Goal: Task Accomplishment & Management: Use online tool/utility

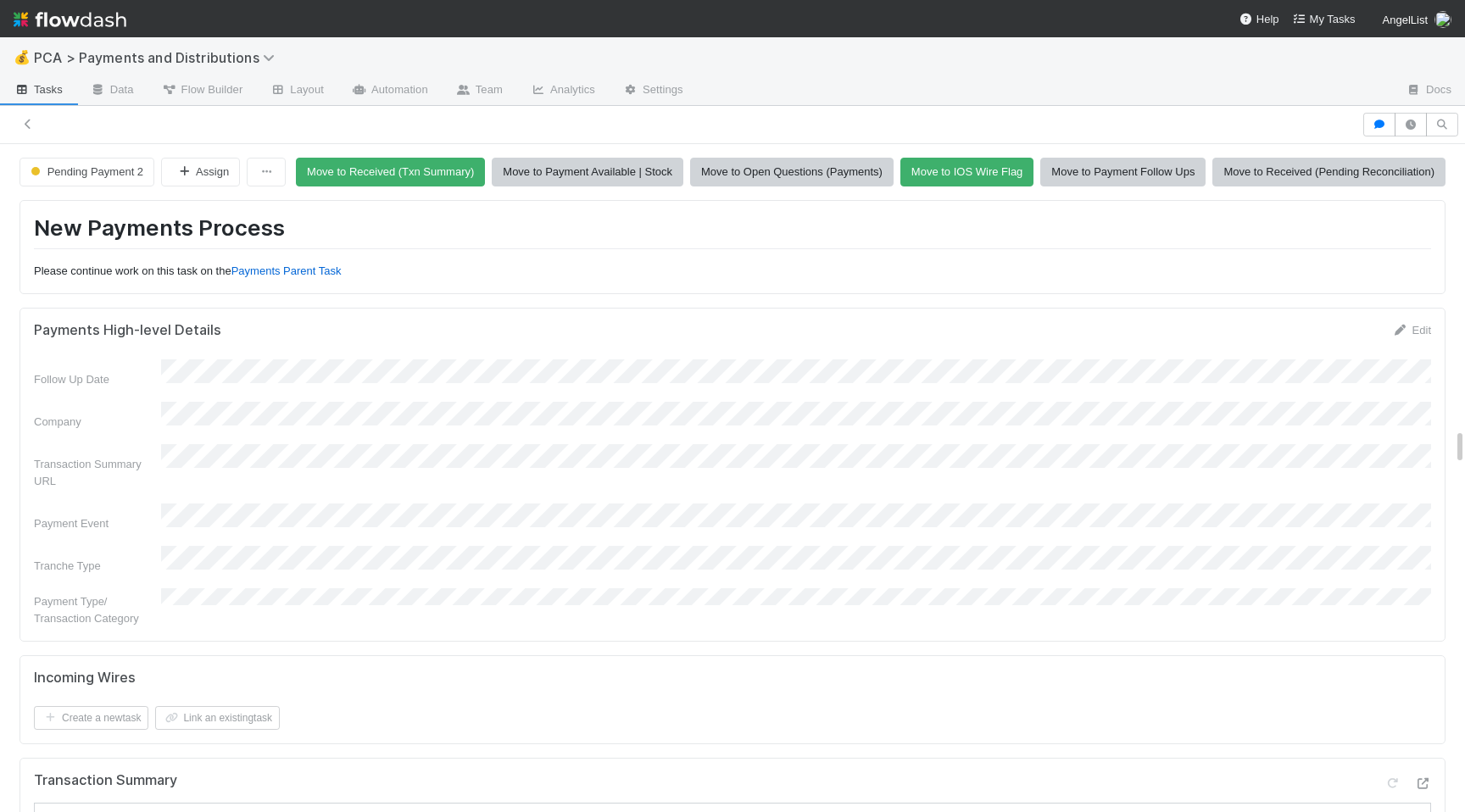
scroll to position [123, 0]
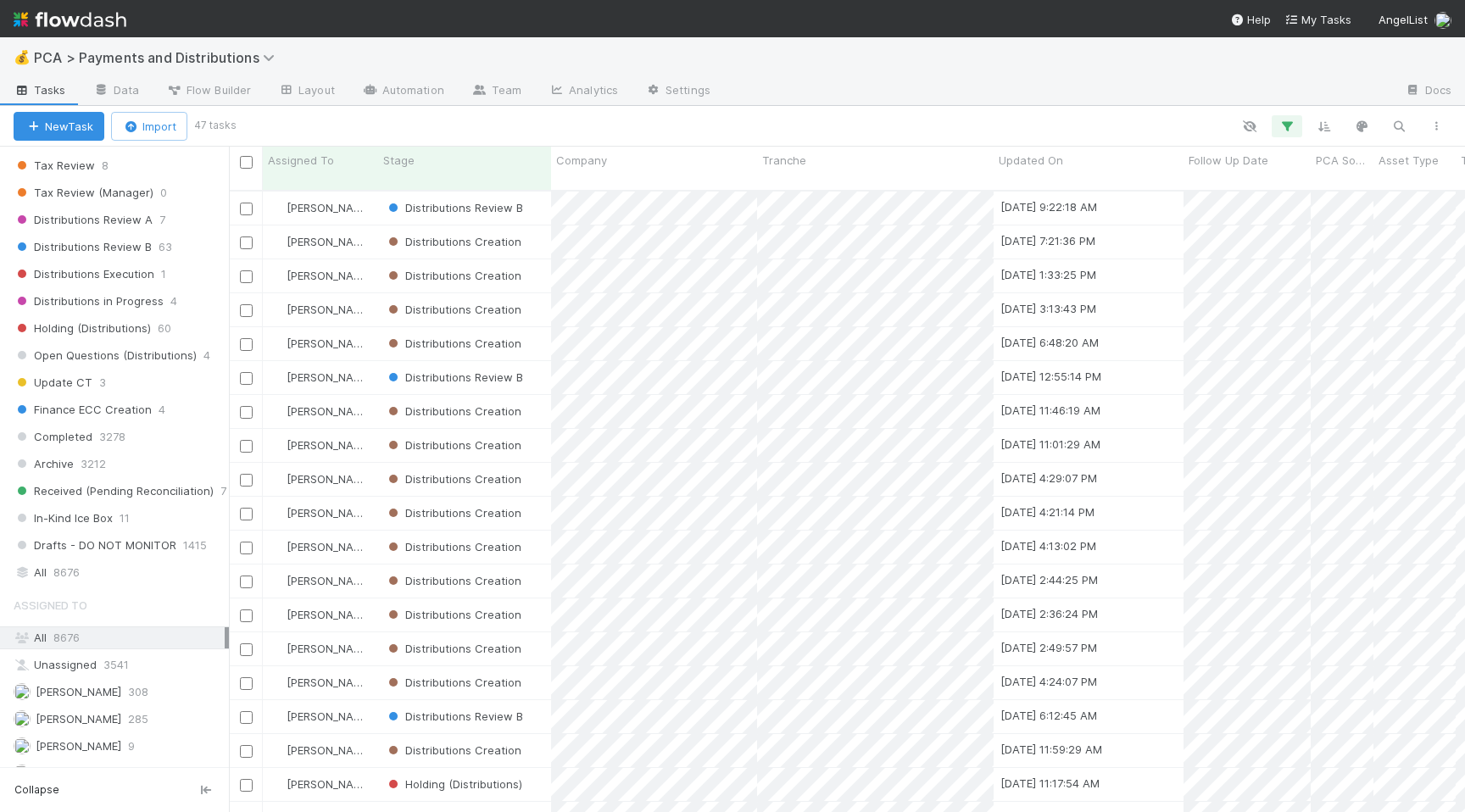
scroll to position [1031, 0]
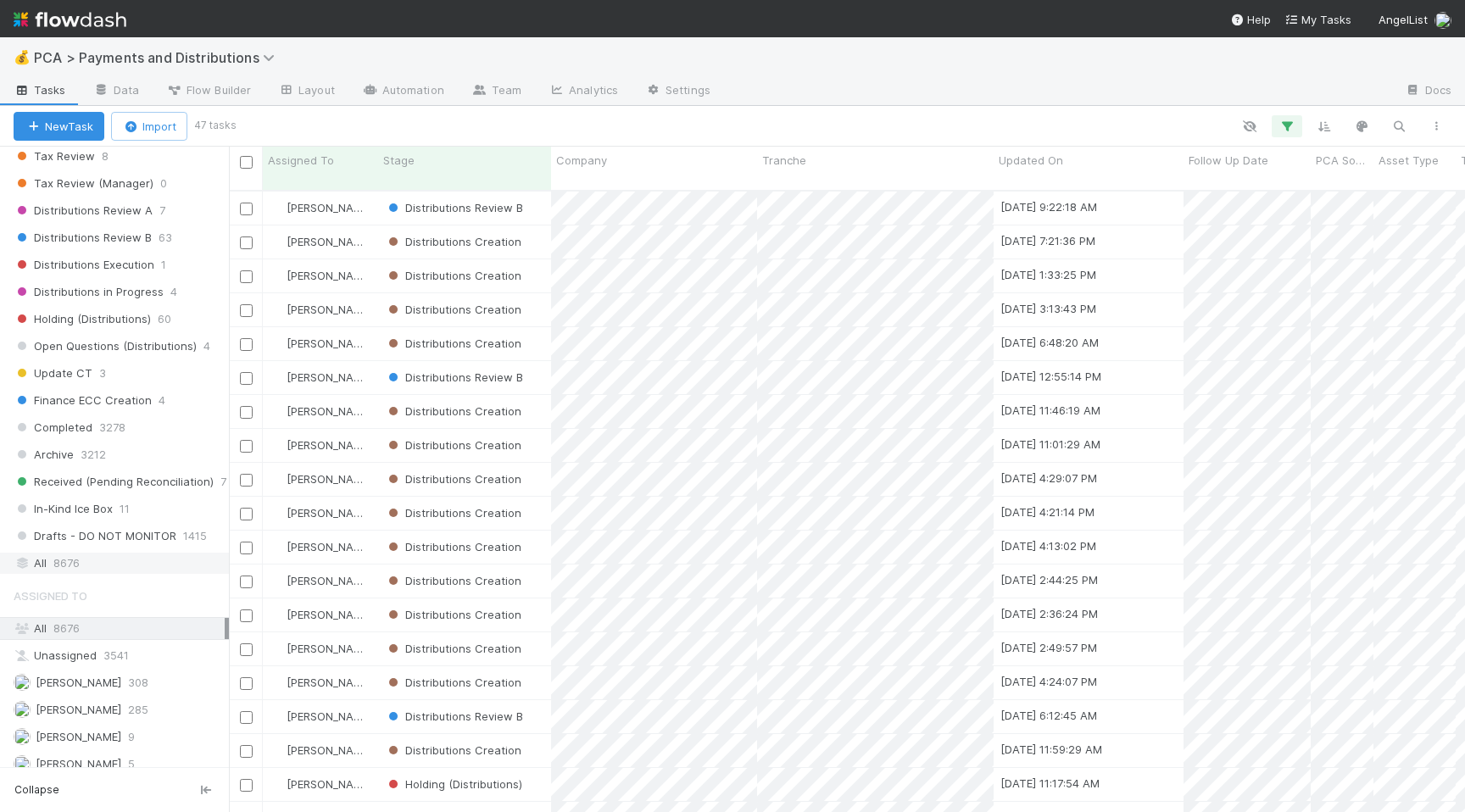
click at [103, 556] on div "All 8676" at bounding box center [119, 563] width 211 height 22
click at [1405, 125] on icon "button" at bounding box center [1398, 126] width 17 height 15
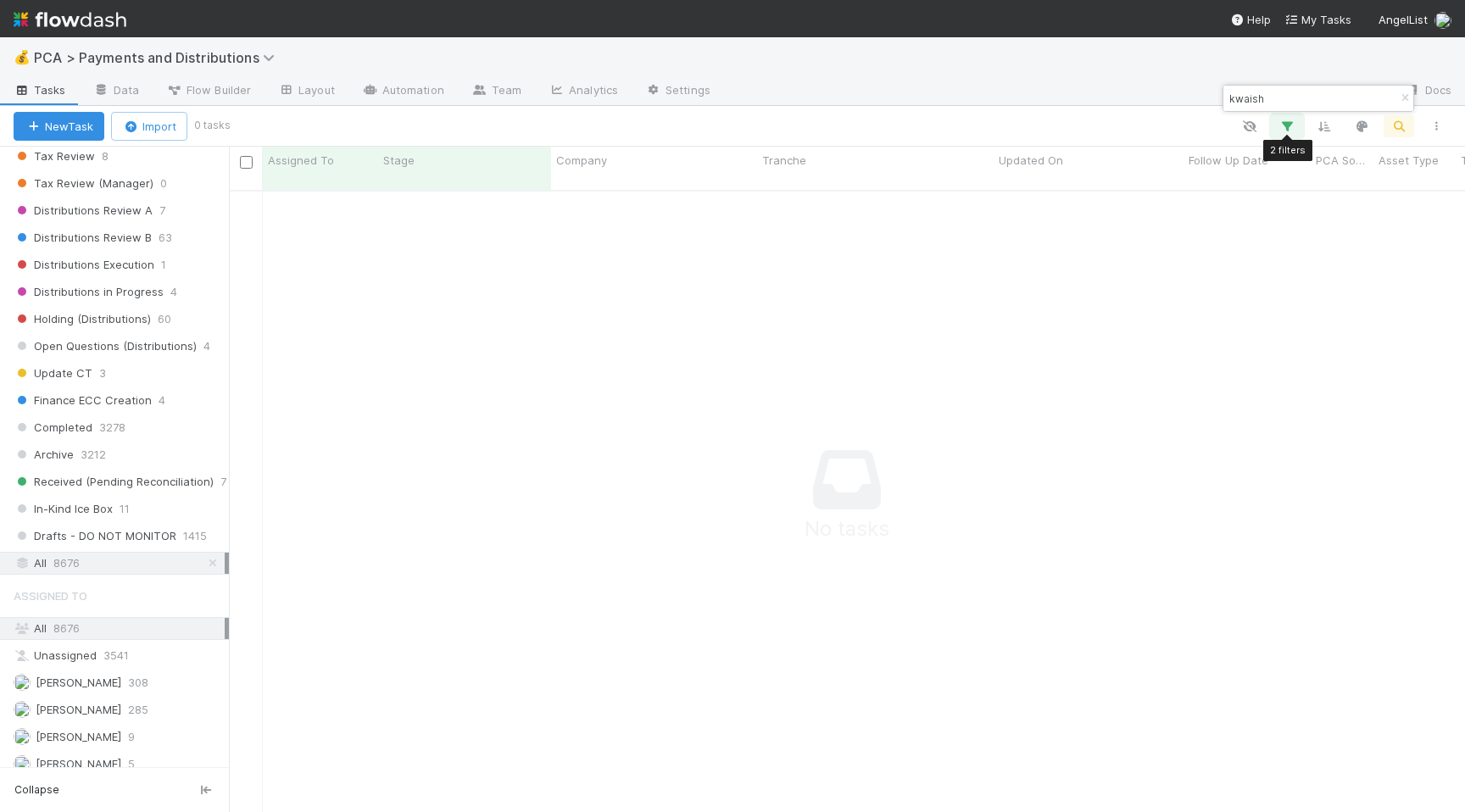
click at [1288, 131] on icon "button" at bounding box center [1286, 126] width 17 height 15
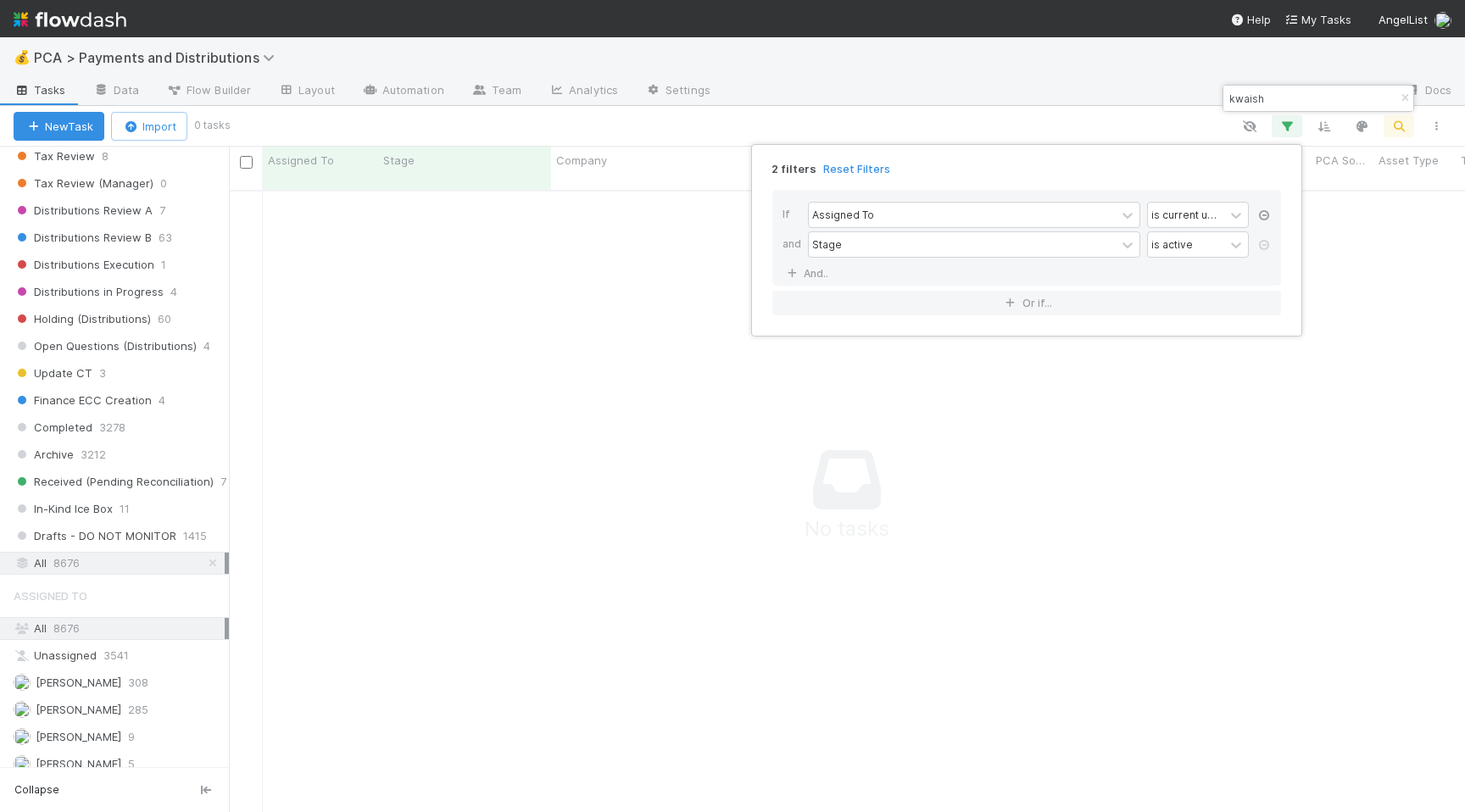
click at [1261, 219] on icon at bounding box center [1263, 216] width 17 height 10
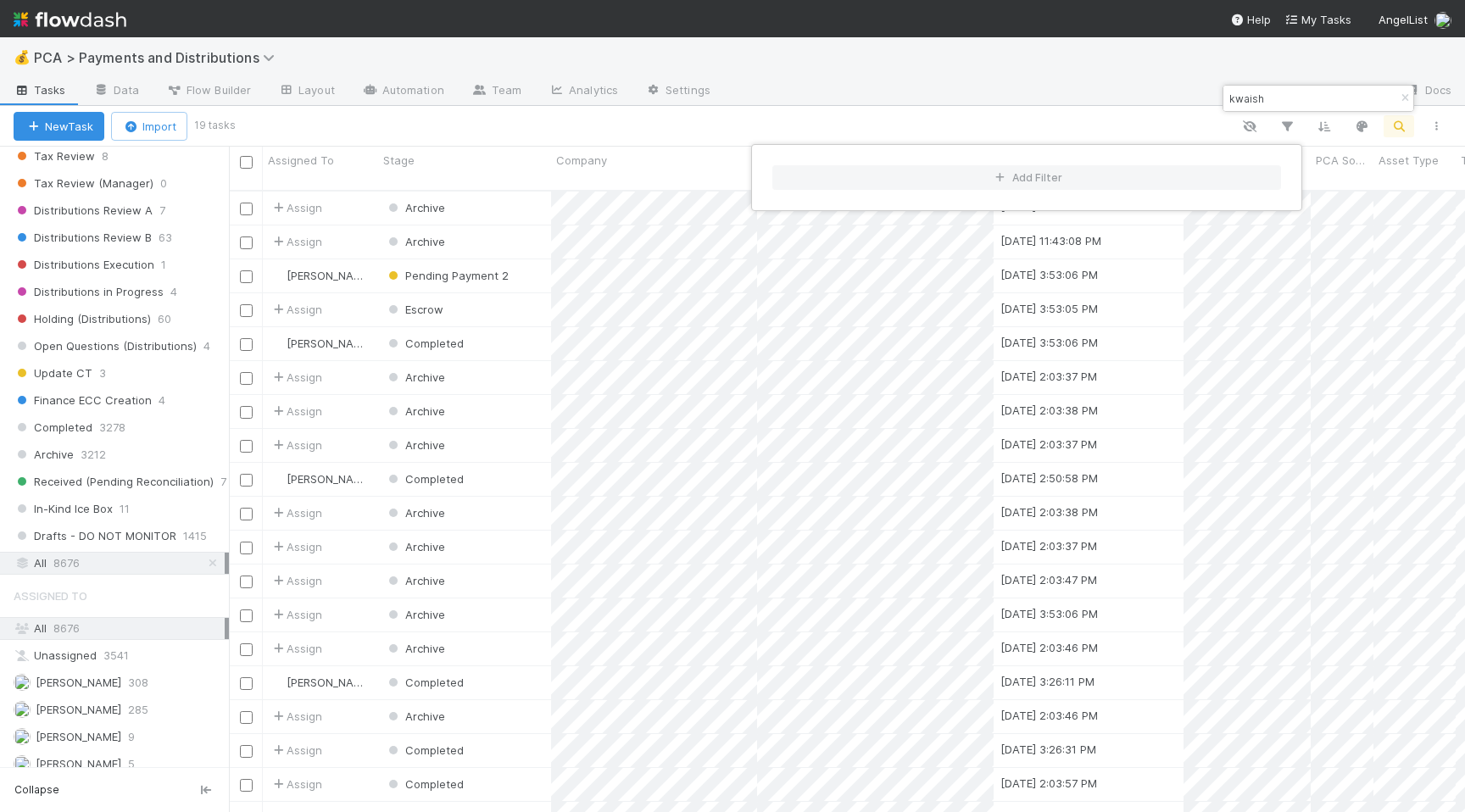
scroll to position [635, 1236]
click at [1278, 93] on div "Add Filter" at bounding box center [732, 406] width 1465 height 812
click at [1205, 76] on div "Add Filter" at bounding box center [732, 406] width 1465 height 812
click at [1291, 99] on input "kwaish" at bounding box center [1310, 98] width 169 height 21
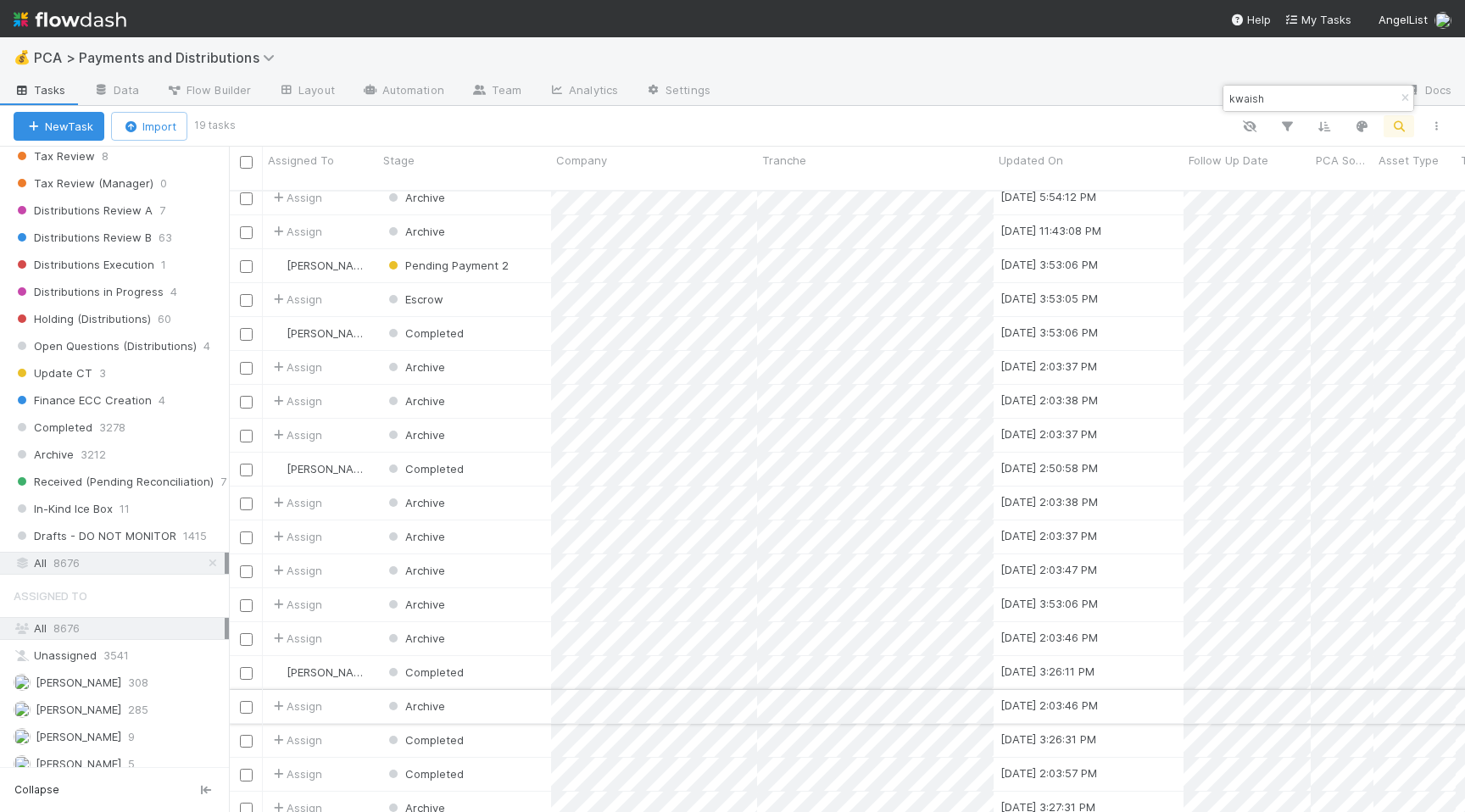
scroll to position [0, 0]
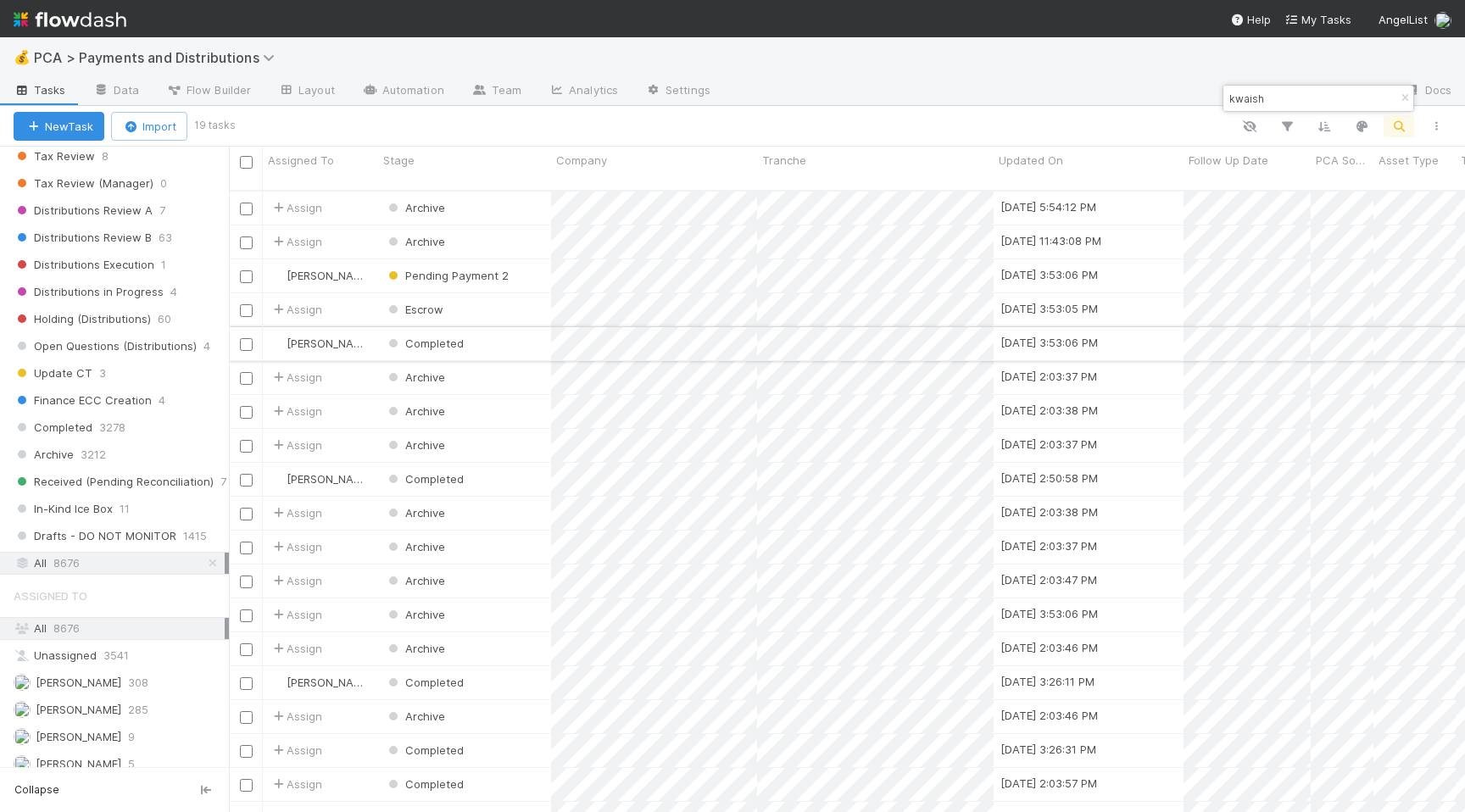
click at [510, 333] on div "Completed" at bounding box center [465, 344] width 173 height 33
click at [539, 469] on div "Completed" at bounding box center [465, 479] width 173 height 33
drag, startPoint x: 1264, startPoint y: 97, endPoint x: 1213, endPoint y: 97, distance: 51.0
click at [1213, 97] on body "💰 PCA > Payments and Distributions Tasks Data Flow Builder Layout Automation Te…" at bounding box center [732, 406] width 1465 height 812
drag, startPoint x: 1276, startPoint y: 102, endPoint x: 1192, endPoint y: 94, distance: 84.4
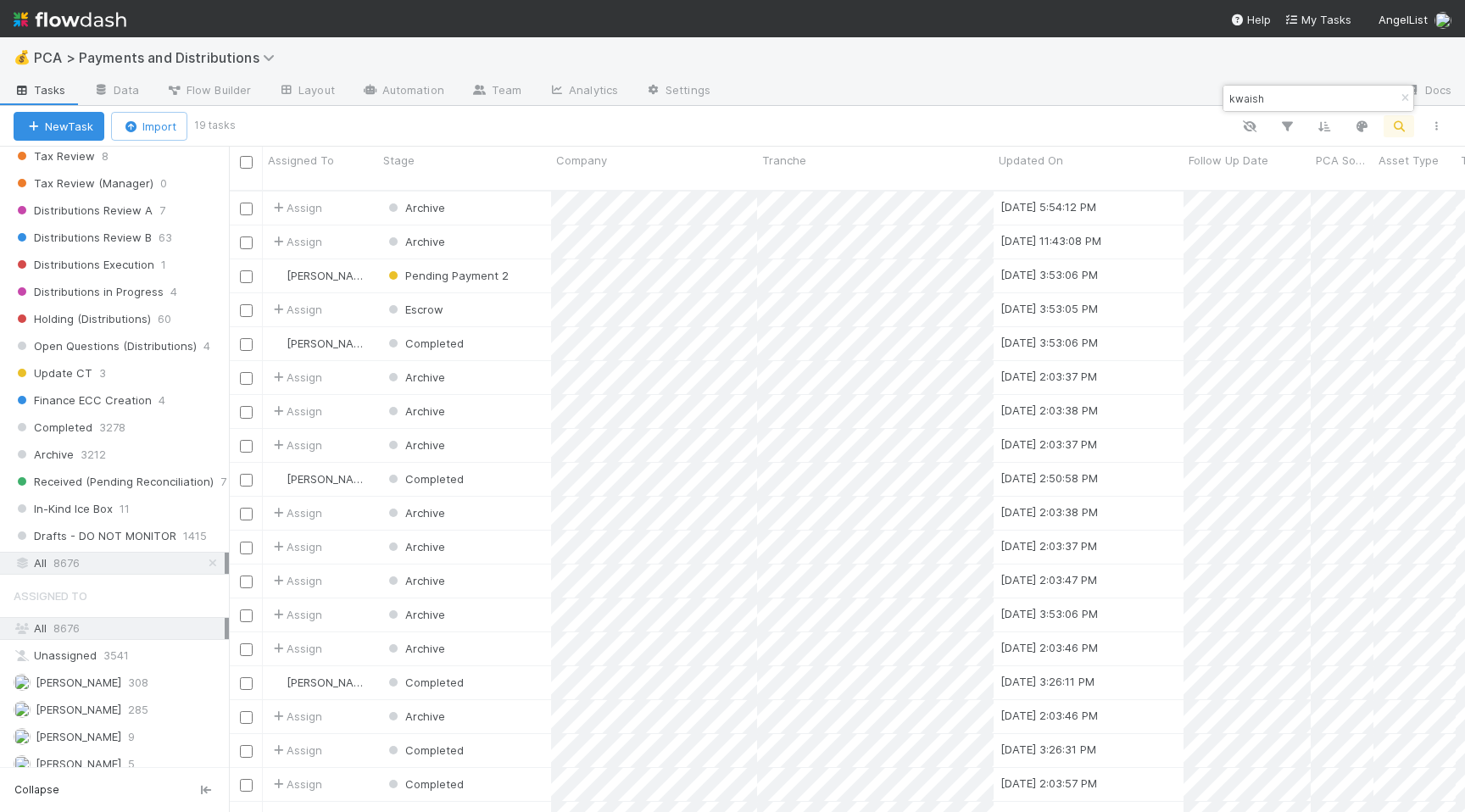
click at [1192, 94] on body "💰 PCA > Payments and Distributions Tasks Data Flow Builder Layout Automation Te…" at bounding box center [732, 406] width 1465 height 812
click at [1192, 94] on div at bounding box center [1057, 92] width 668 height 28
click at [1254, 98] on input "kwaish" at bounding box center [1310, 98] width 169 height 21
drag, startPoint x: 1260, startPoint y: 98, endPoint x: 1225, endPoint y: 96, distance: 35.1
click at [1226, 96] on input "kwaish" at bounding box center [1310, 98] width 169 height 21
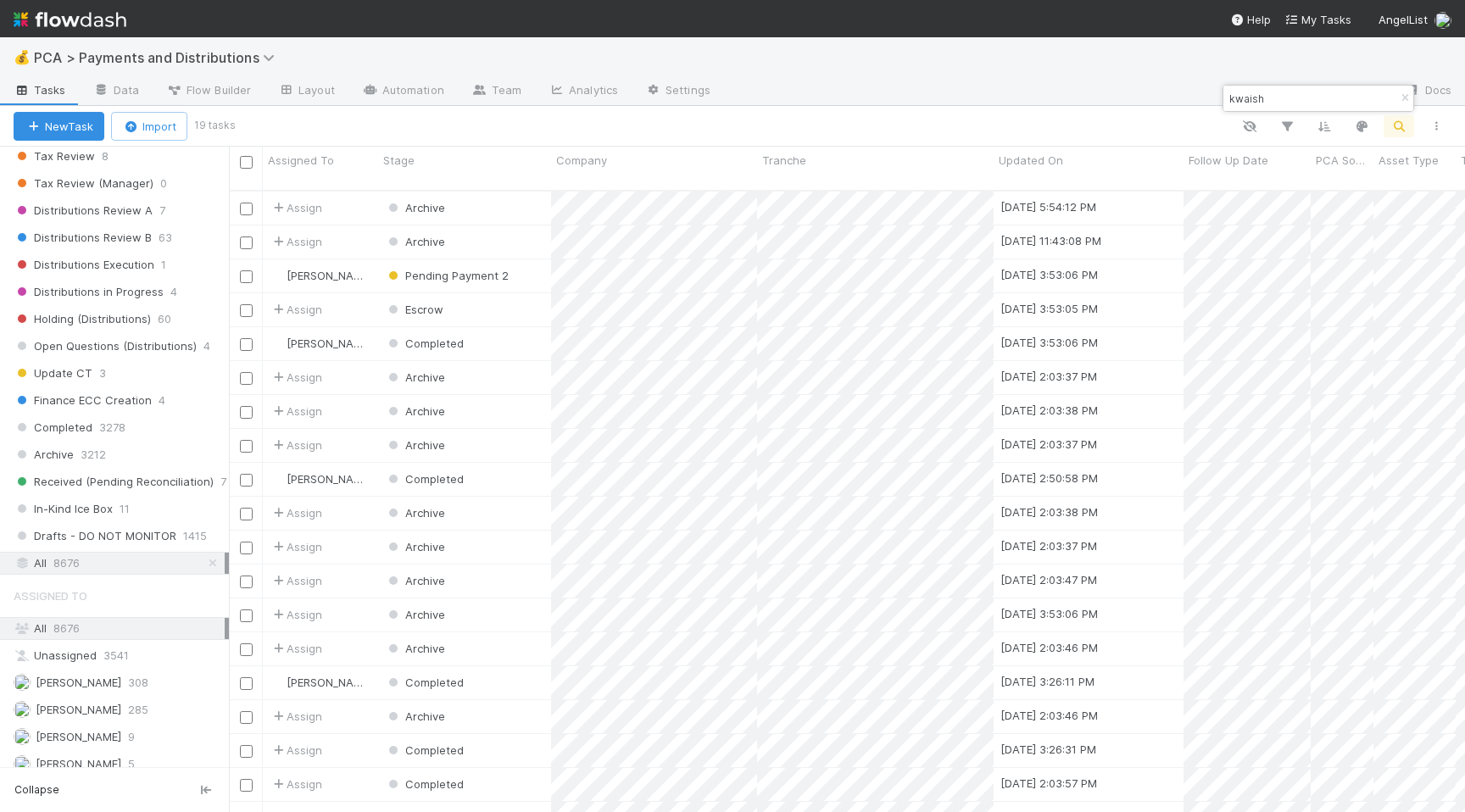
paste input "ByteLearn"
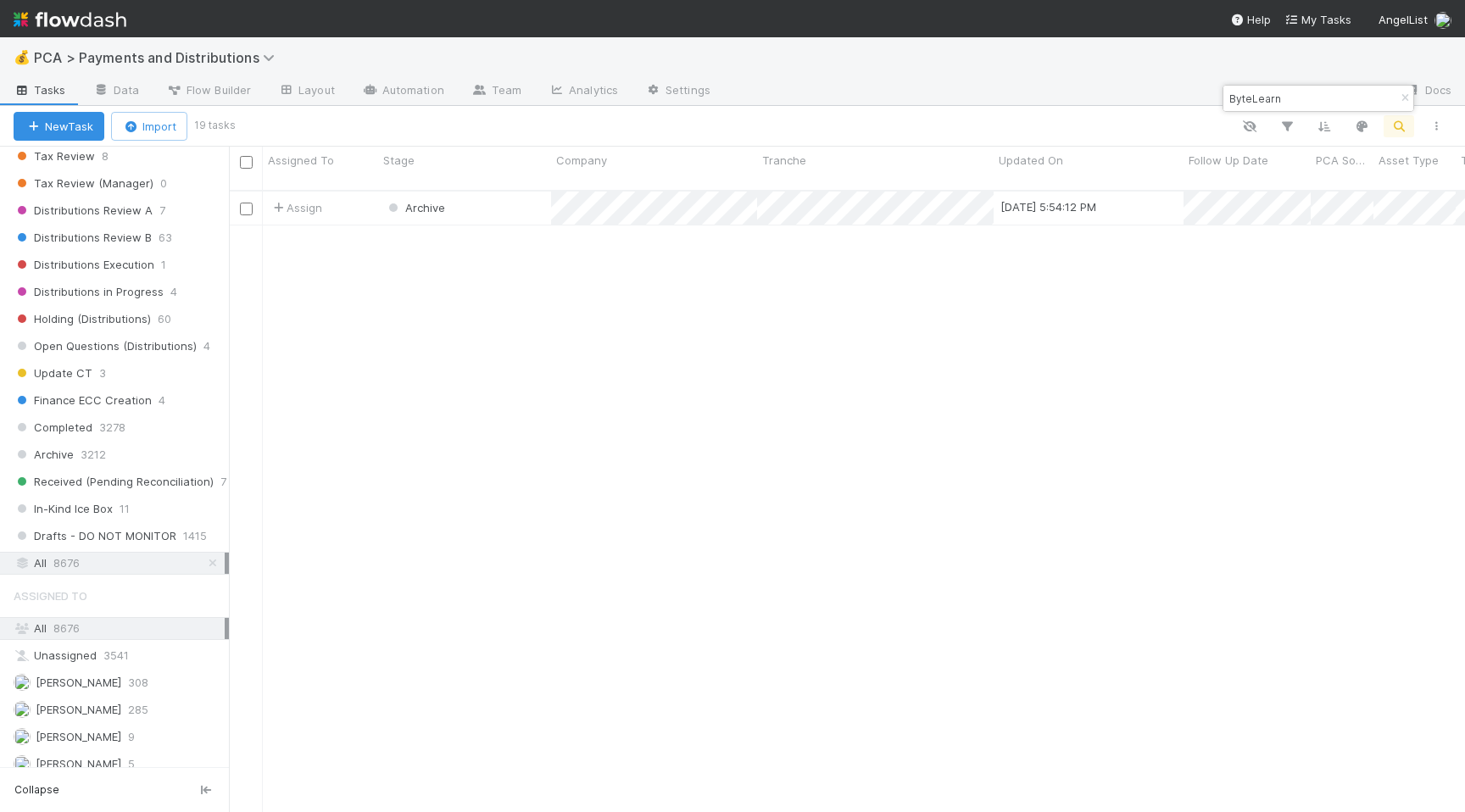
scroll to position [635, 1236]
type input "ByteLearn"
click at [520, 230] on div "Completed" at bounding box center [465, 242] width 173 height 33
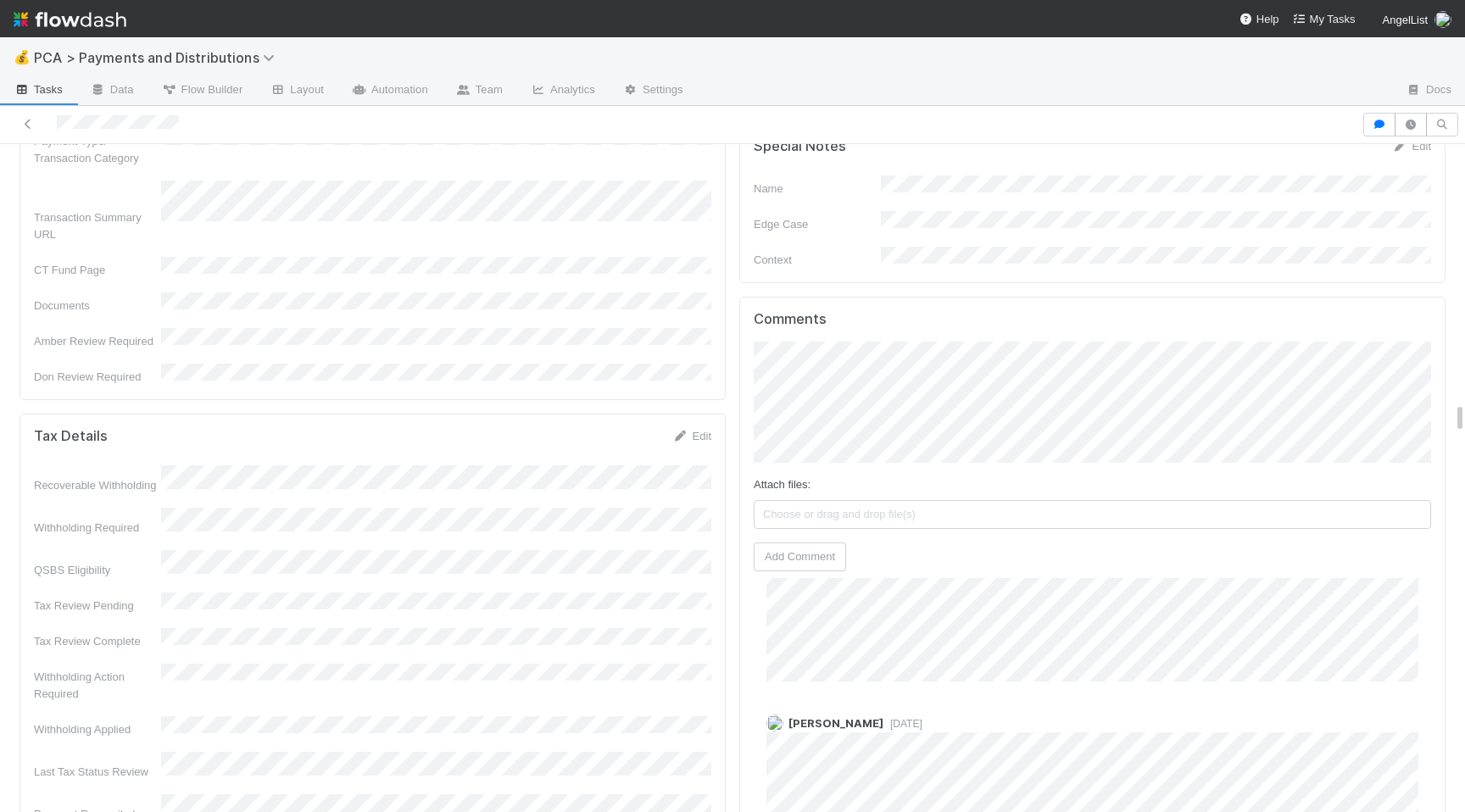
scroll to position [5183, 0]
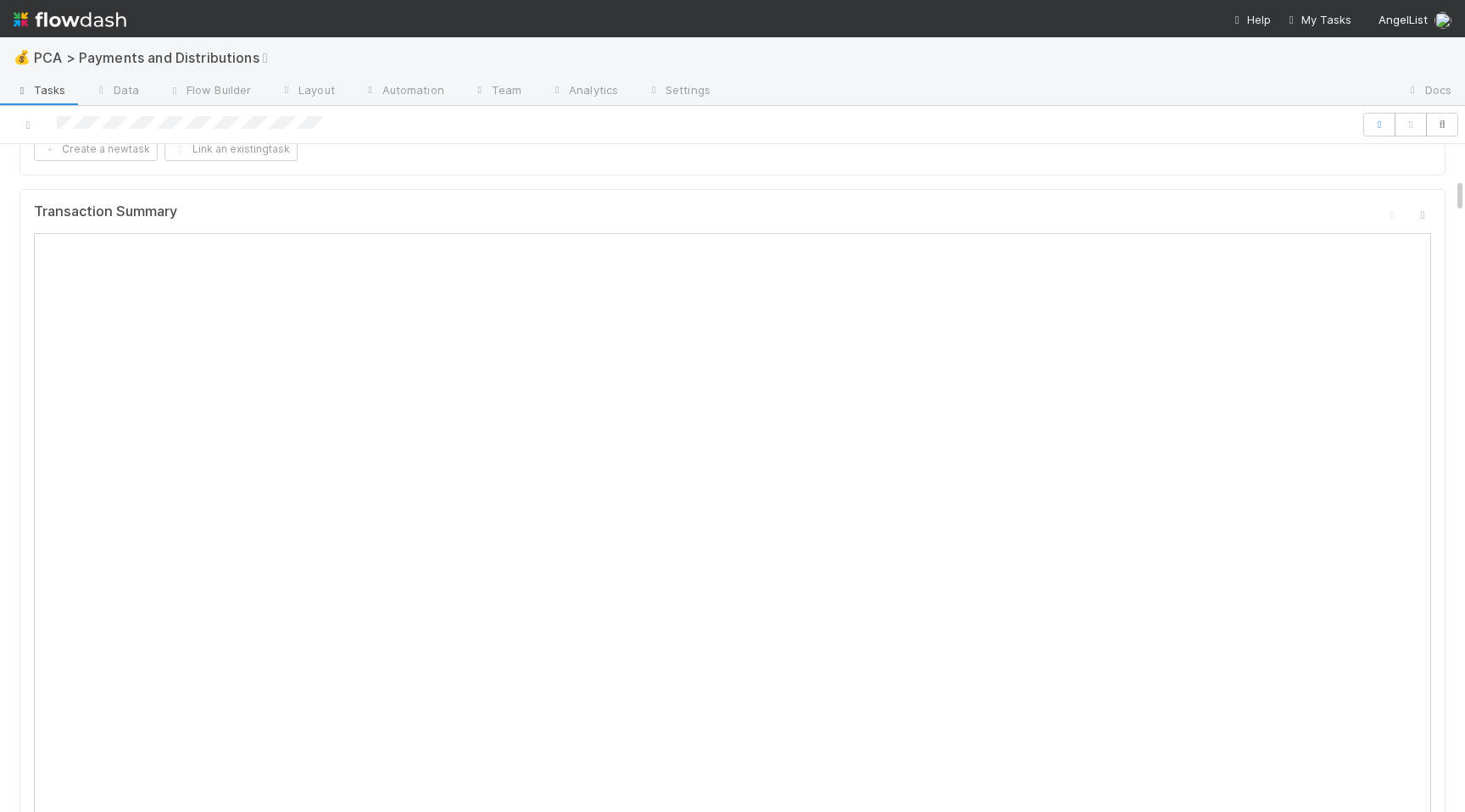
scroll to position [614, 0]
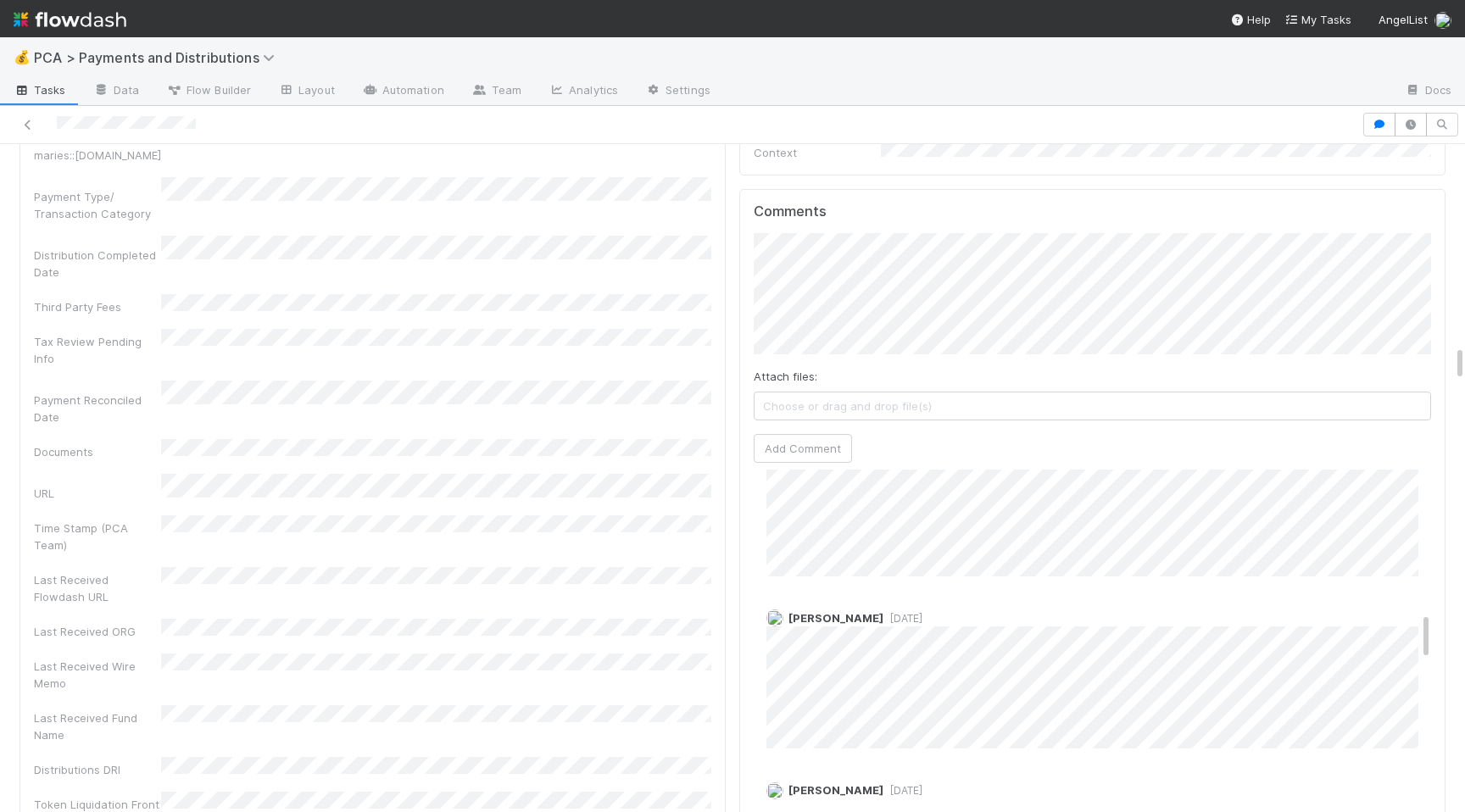
scroll to position [1003, 0]
click at [623, 539] on div "Company Has fund interest Fund interest intake form Needs manual IU Finance CT …" at bounding box center [372, 103] width 677 height 1521
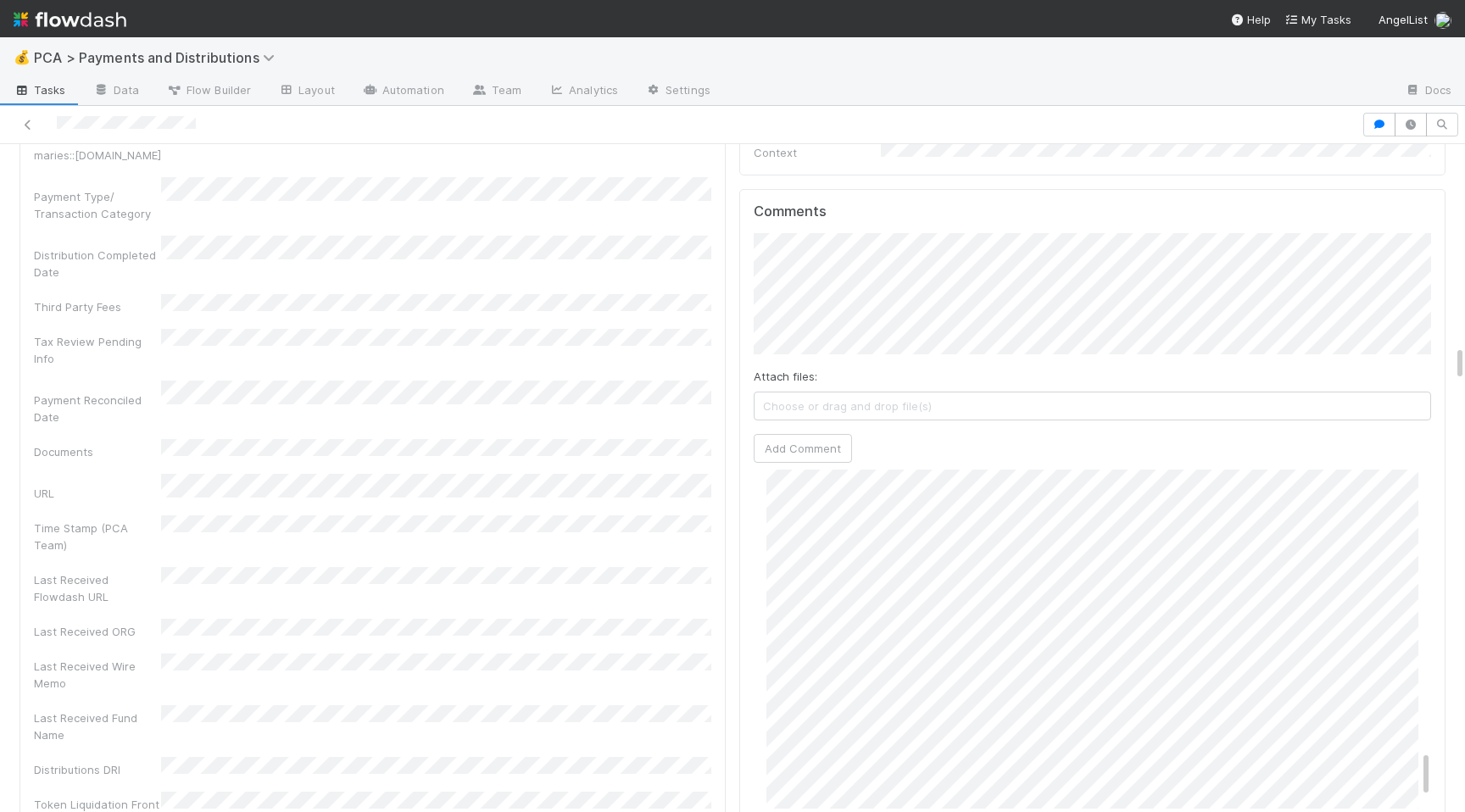
scroll to position [1980, 0]
